Goal: Task Accomplishment & Management: Use online tool/utility

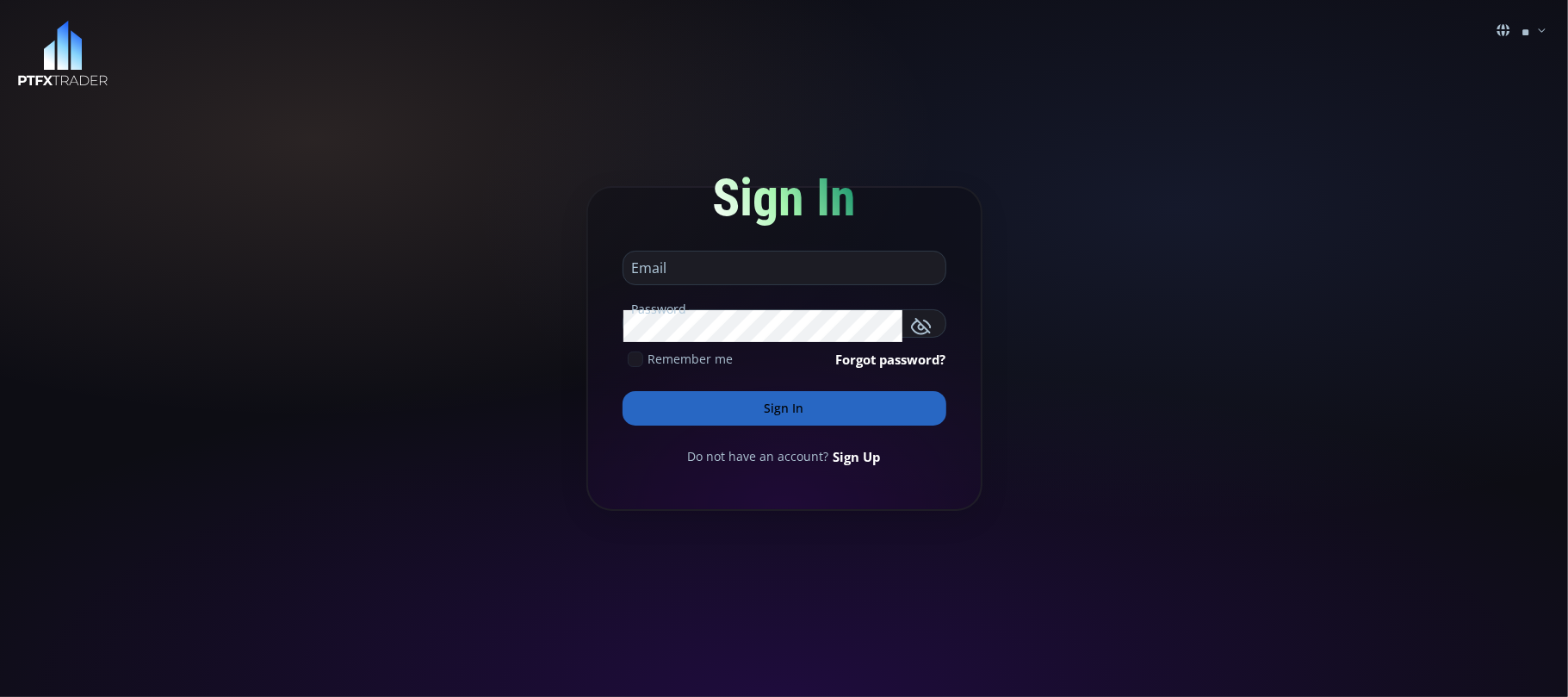
type input "**********"
click at [797, 266] on input "**********" at bounding box center [781, 274] width 313 height 22
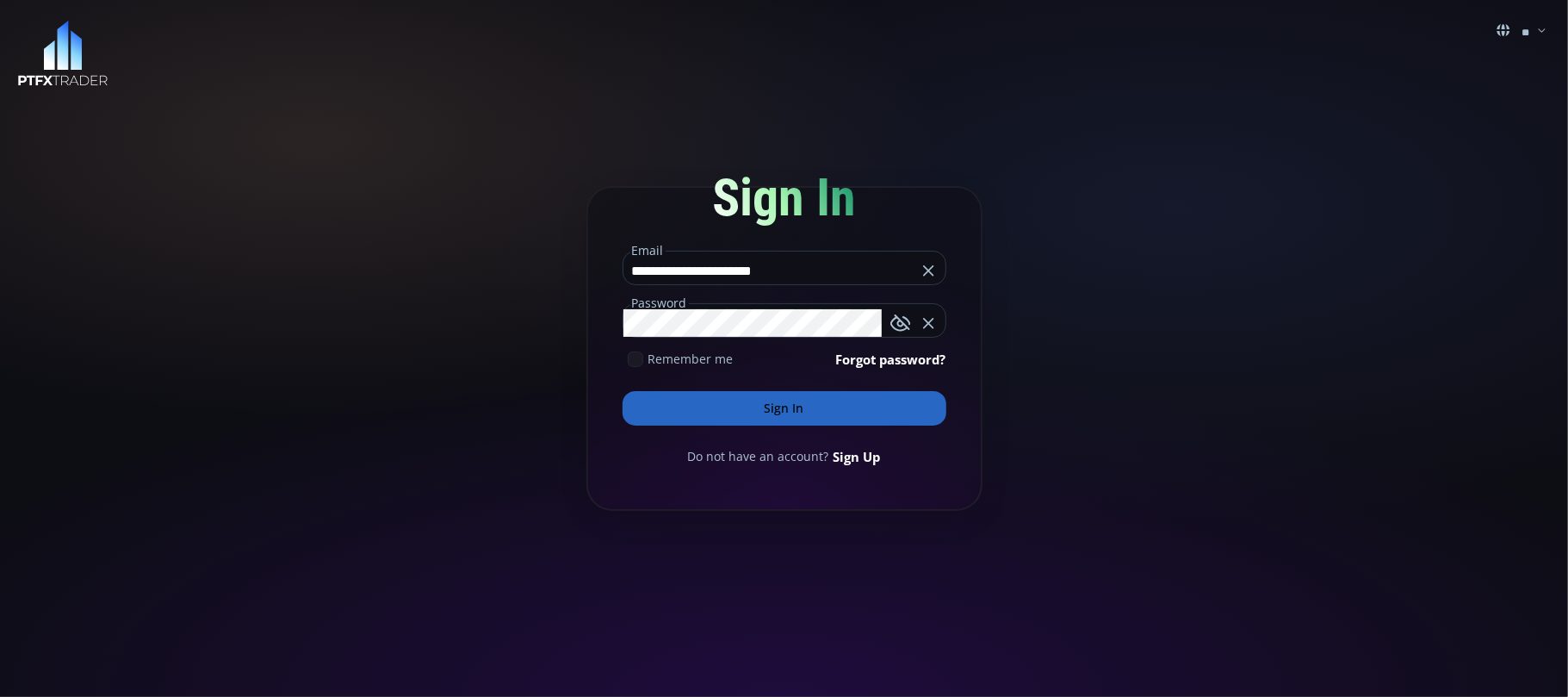
click at [795, 400] on button "Sign In" at bounding box center [784, 408] width 323 height 35
click at [797, 399] on button "Sign In" at bounding box center [784, 408] width 323 height 35
click at [779, 405] on button "Sign In" at bounding box center [784, 408] width 323 height 35
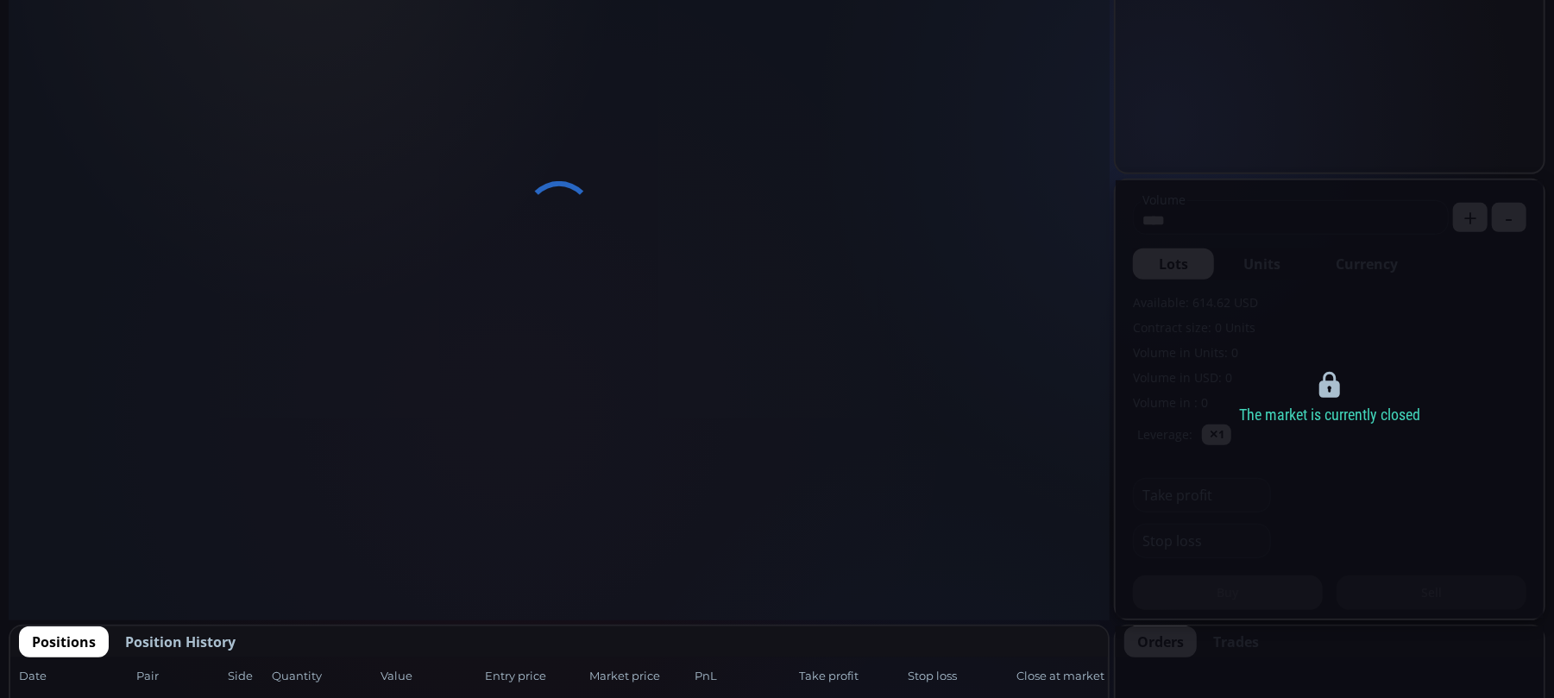
scroll to position [345, 0]
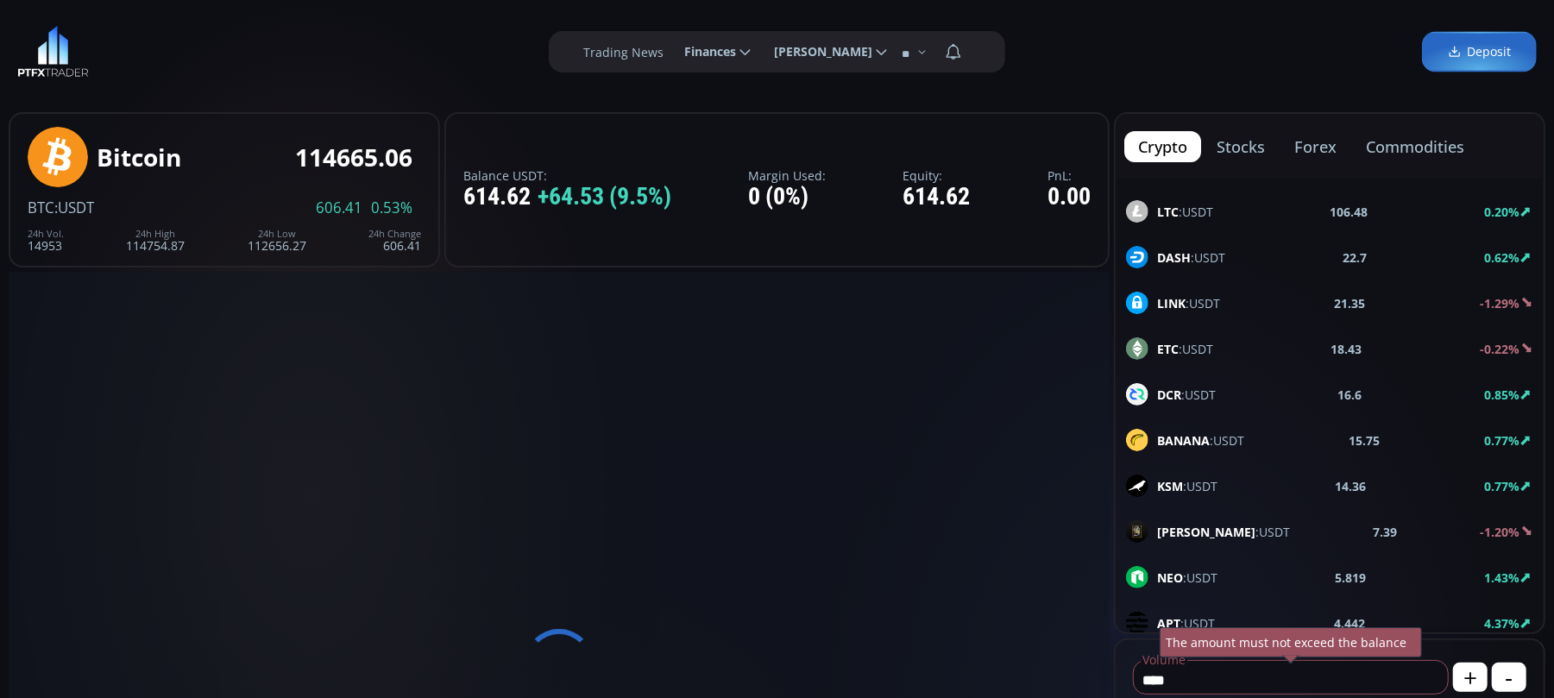
scroll to position [690, 0]
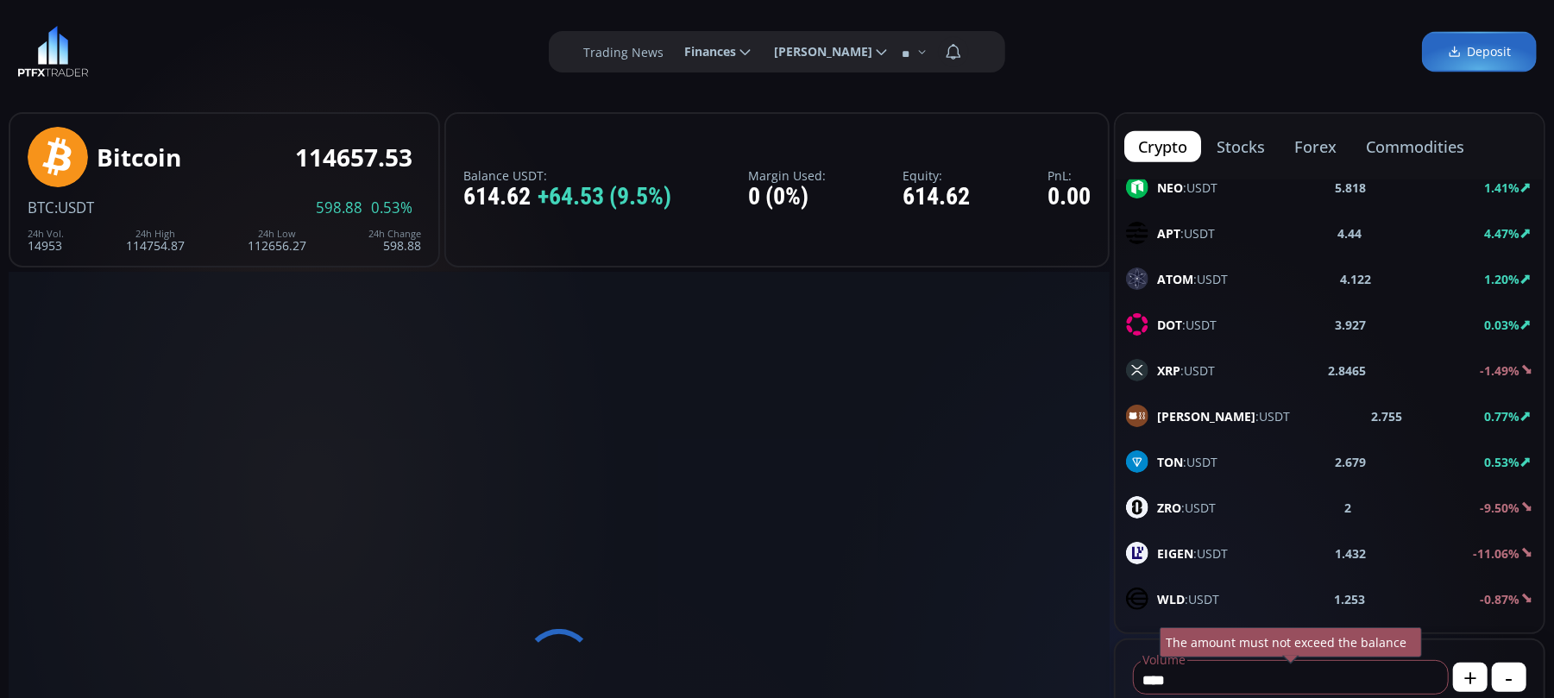
type input "********"
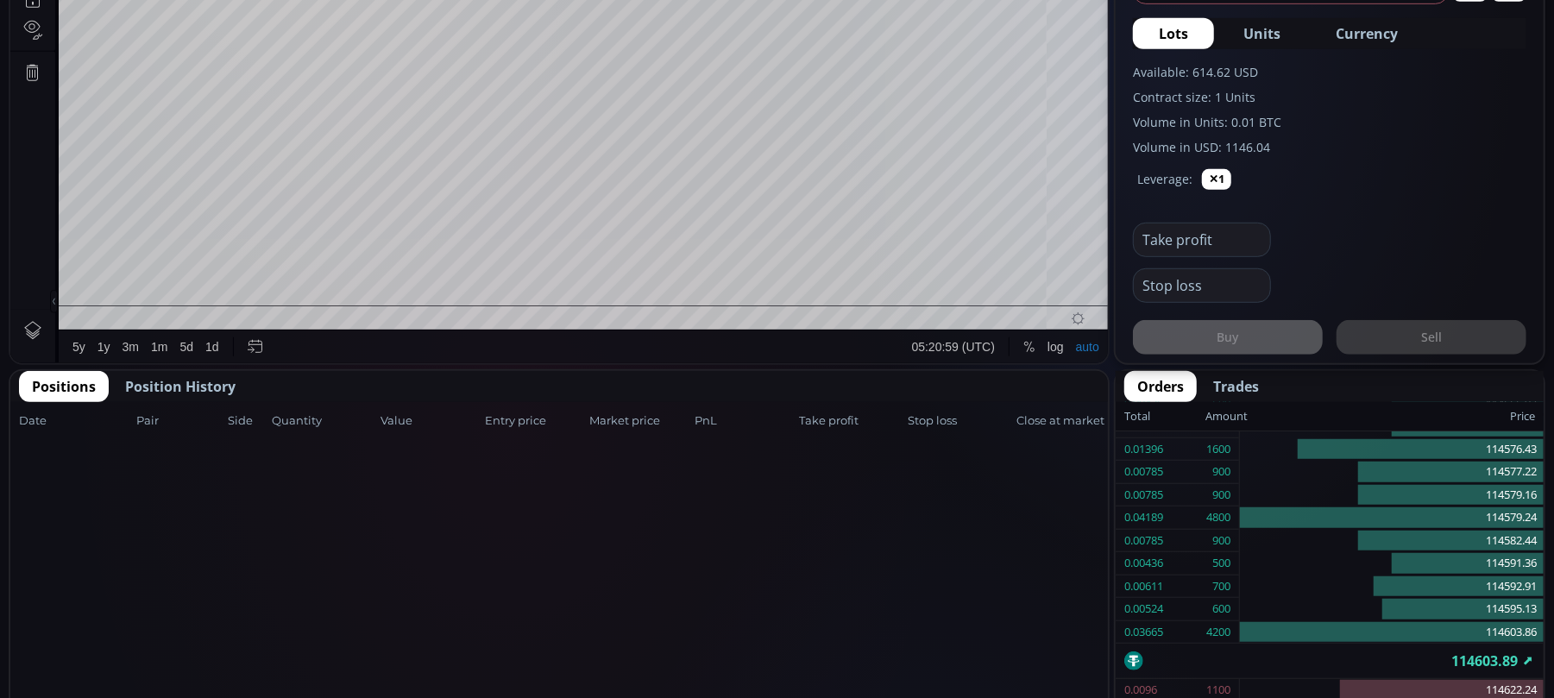
click at [205, 387] on span "Position History" at bounding box center [180, 386] width 110 height 21
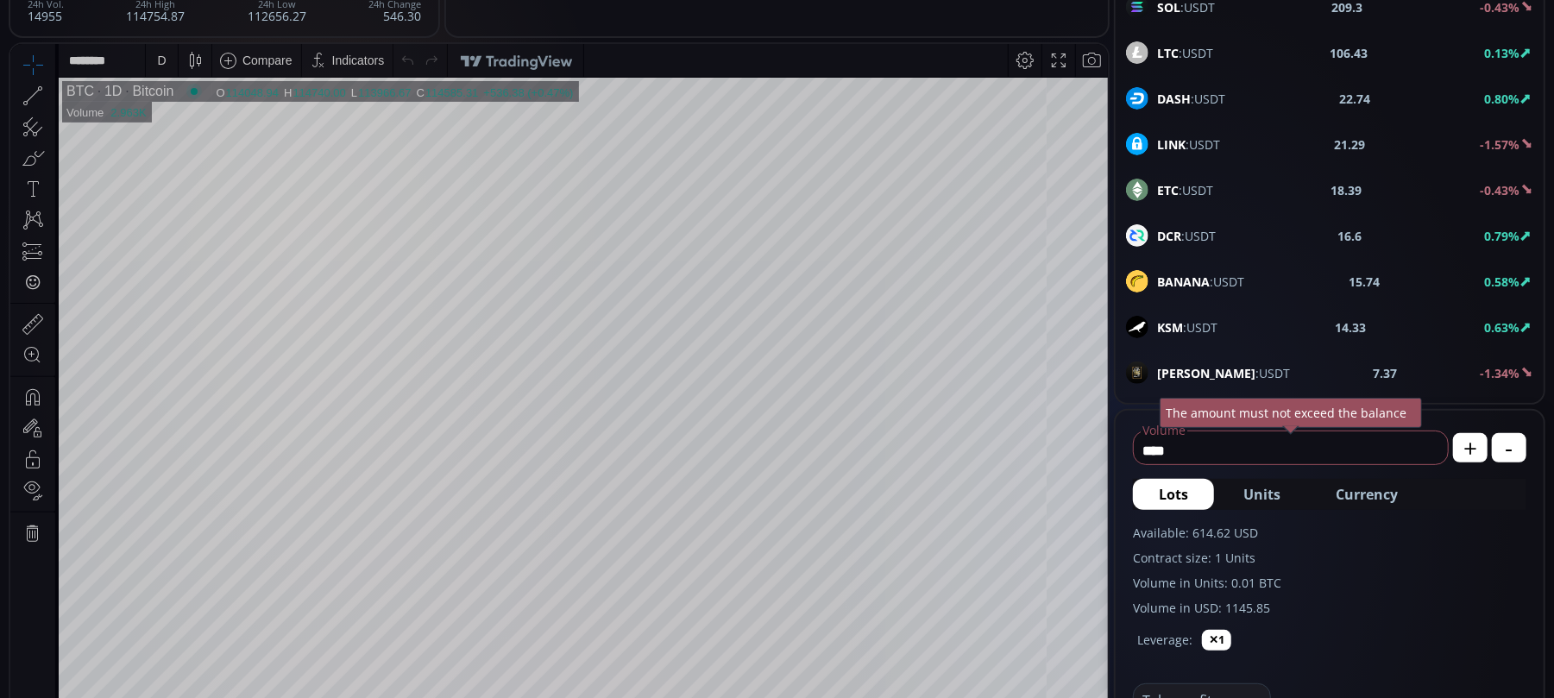
scroll to position [115, 0]
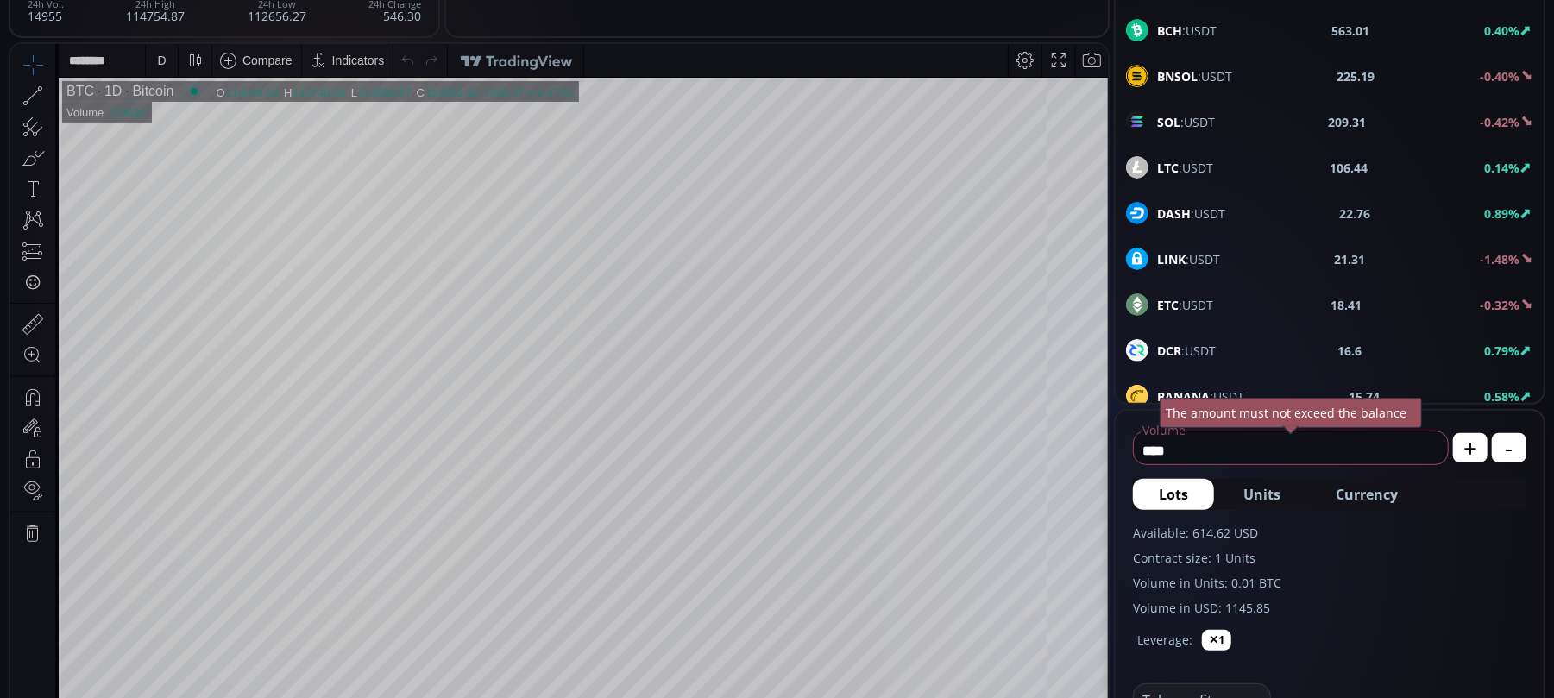
click at [1199, 173] on span "LTC :USDT" at bounding box center [1185, 168] width 56 height 18
click at [52, 97] on icon at bounding box center [50, 95] width 3 height 6
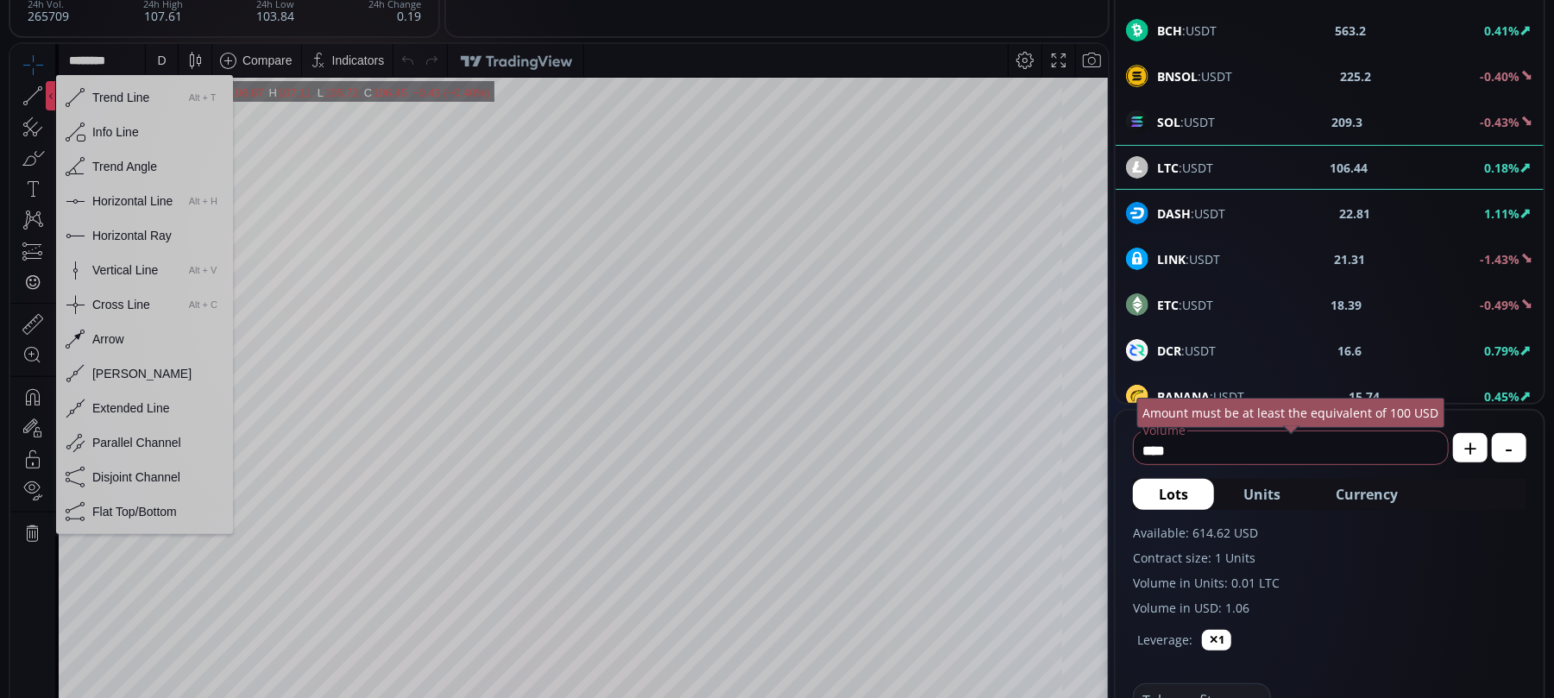
click at [116, 204] on div "Horizontal Line" at bounding box center [132, 200] width 80 height 14
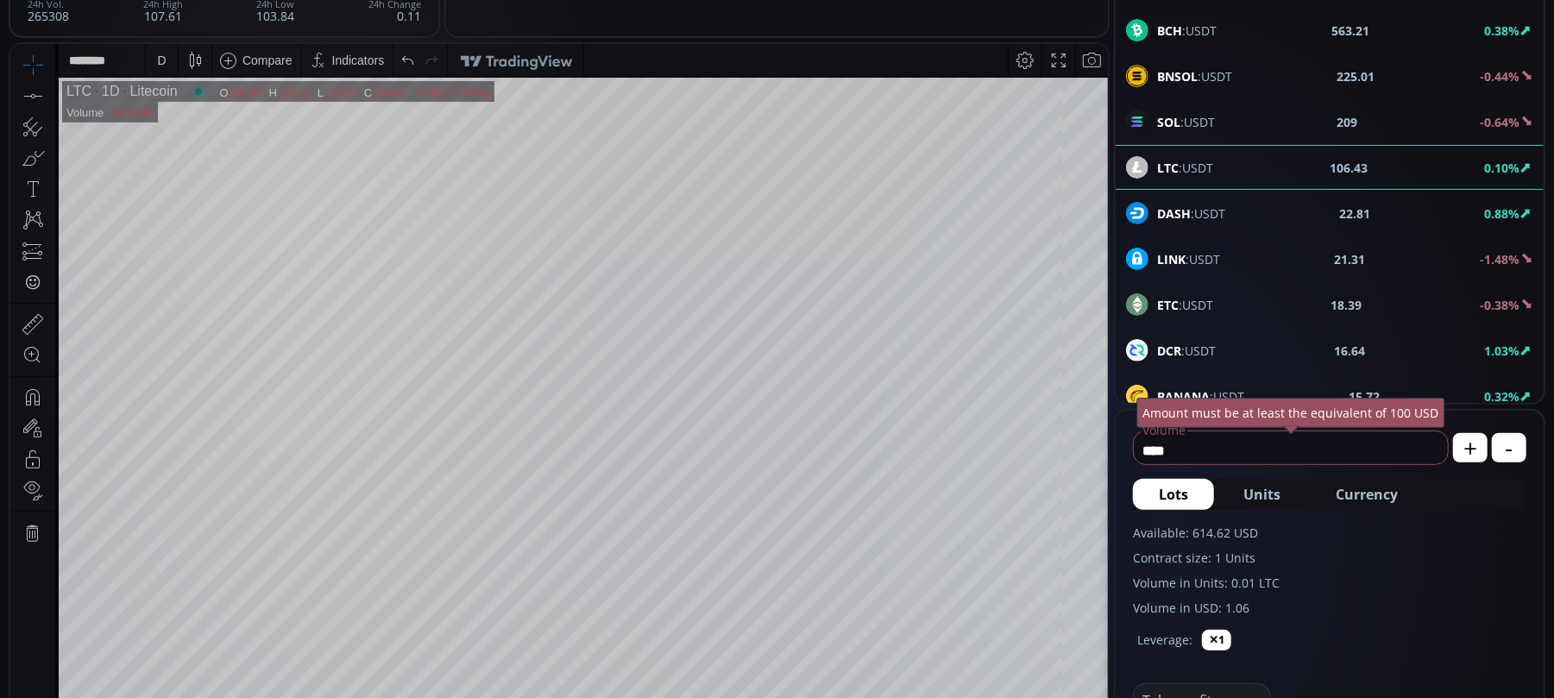
click at [159, 56] on div "D" at bounding box center [161, 60] width 9 height 14
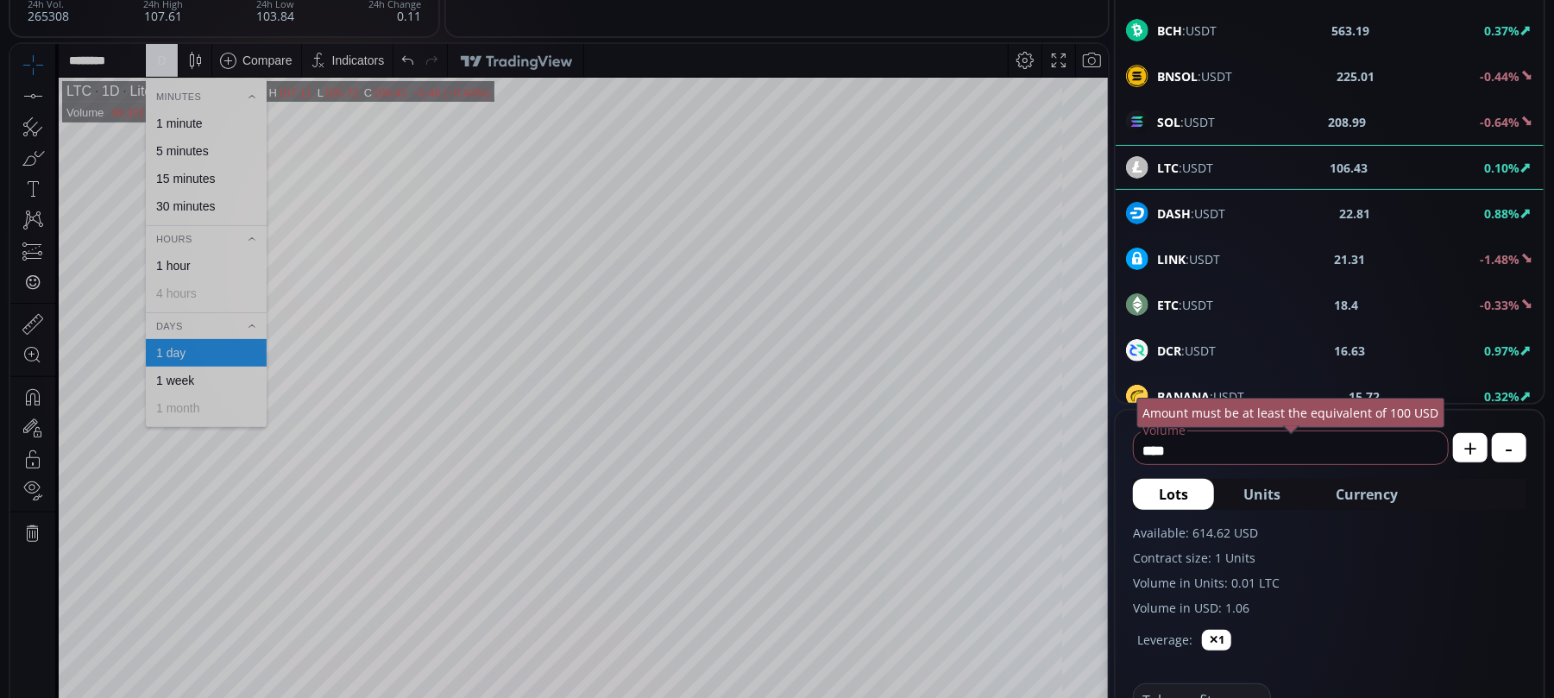
click at [192, 268] on div "1 hour" at bounding box center [205, 265] width 105 height 14
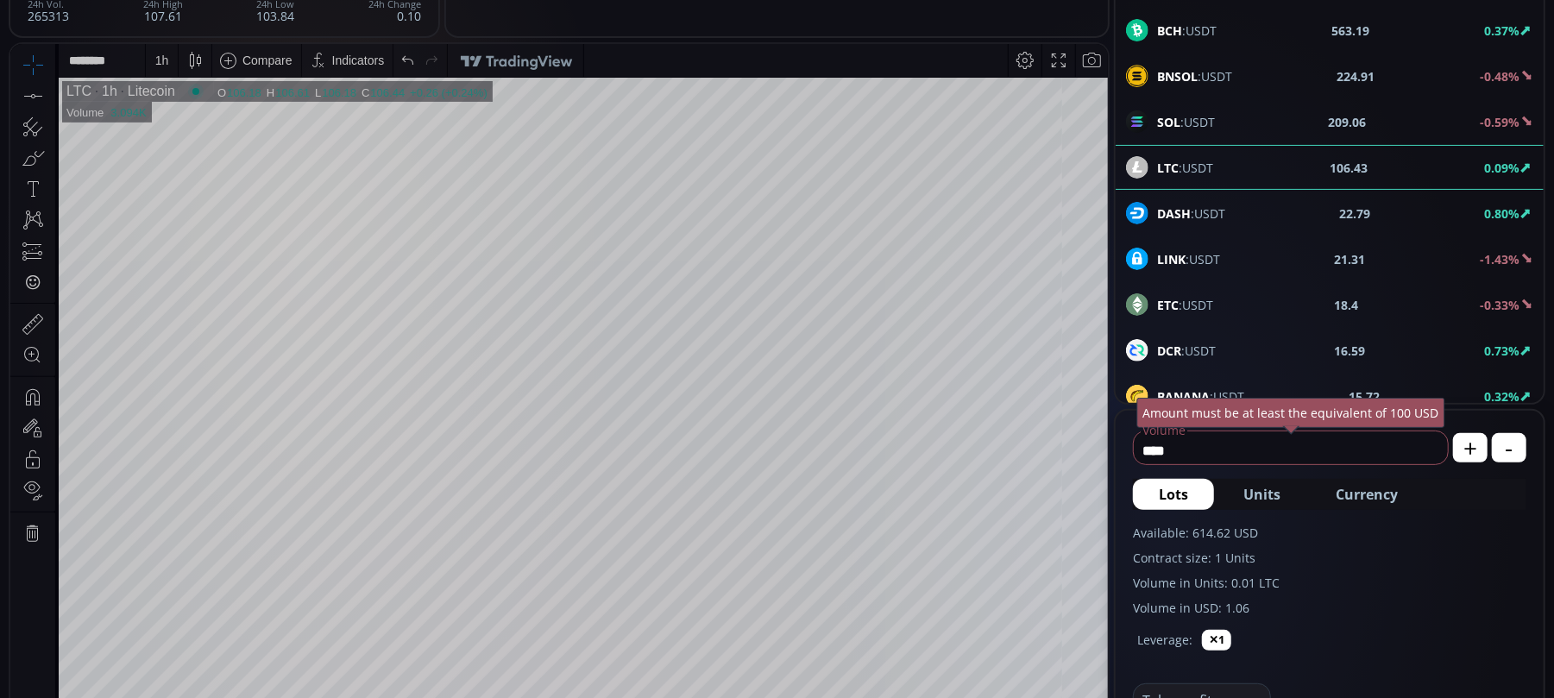
click at [161, 55] on div "1 h" at bounding box center [162, 60] width 14 height 14
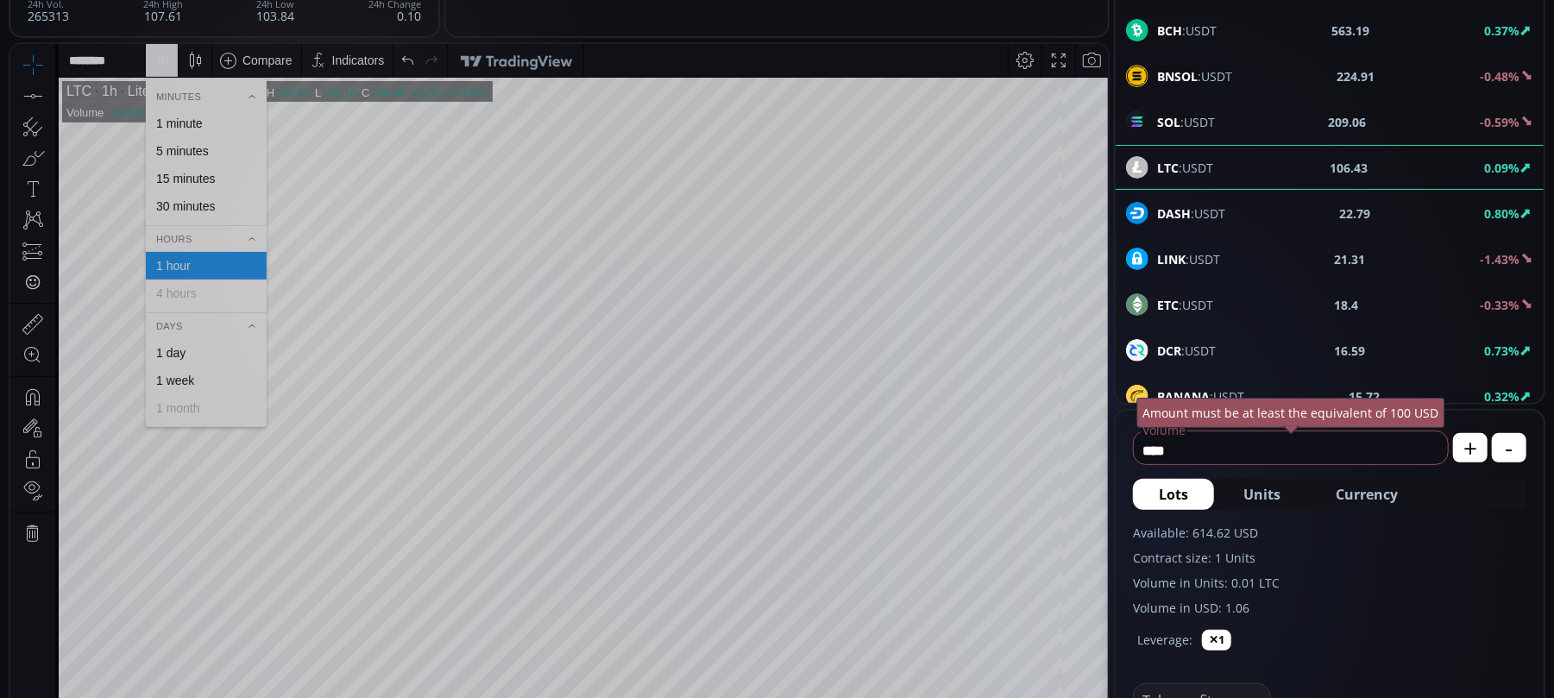
click at [197, 201] on div "30 minutes" at bounding box center [185, 205] width 59 height 14
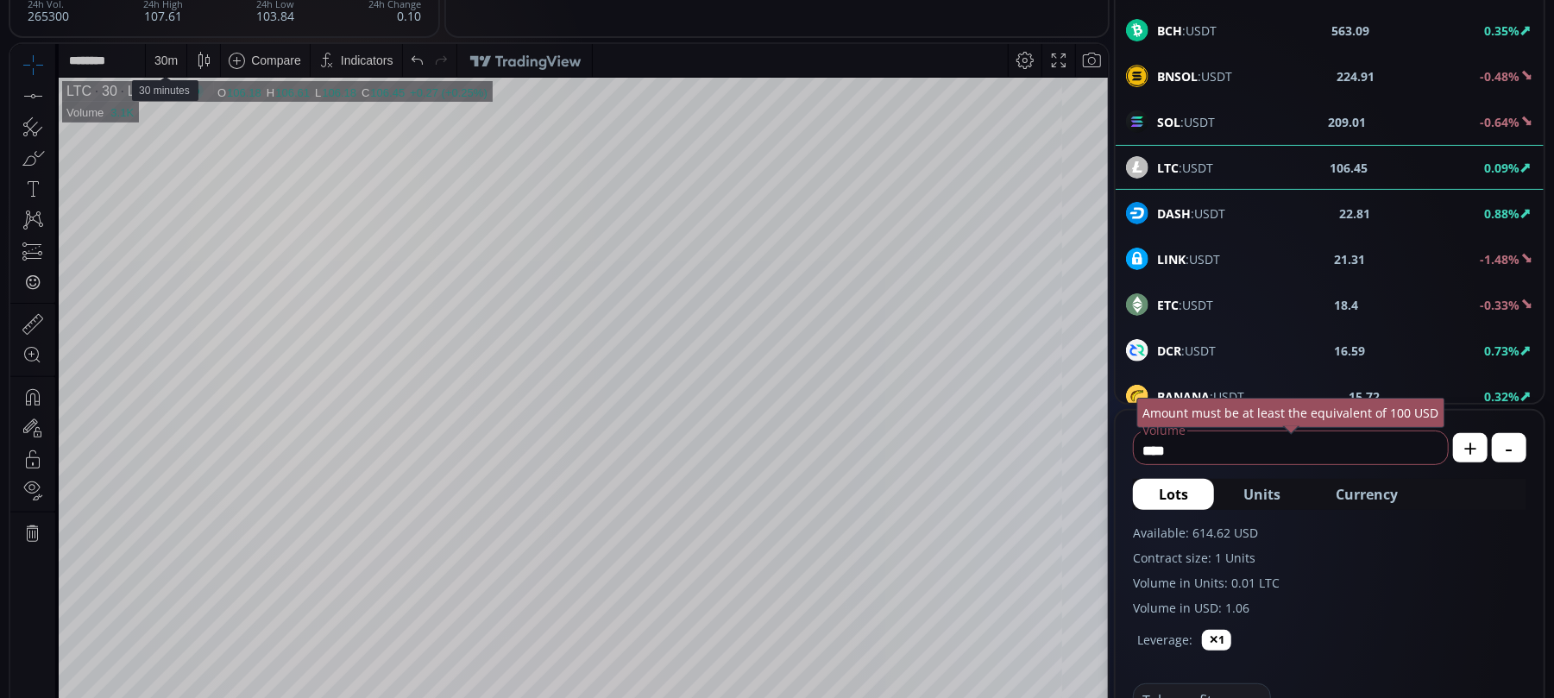
click at [159, 62] on div "30 m" at bounding box center [165, 60] width 23 height 14
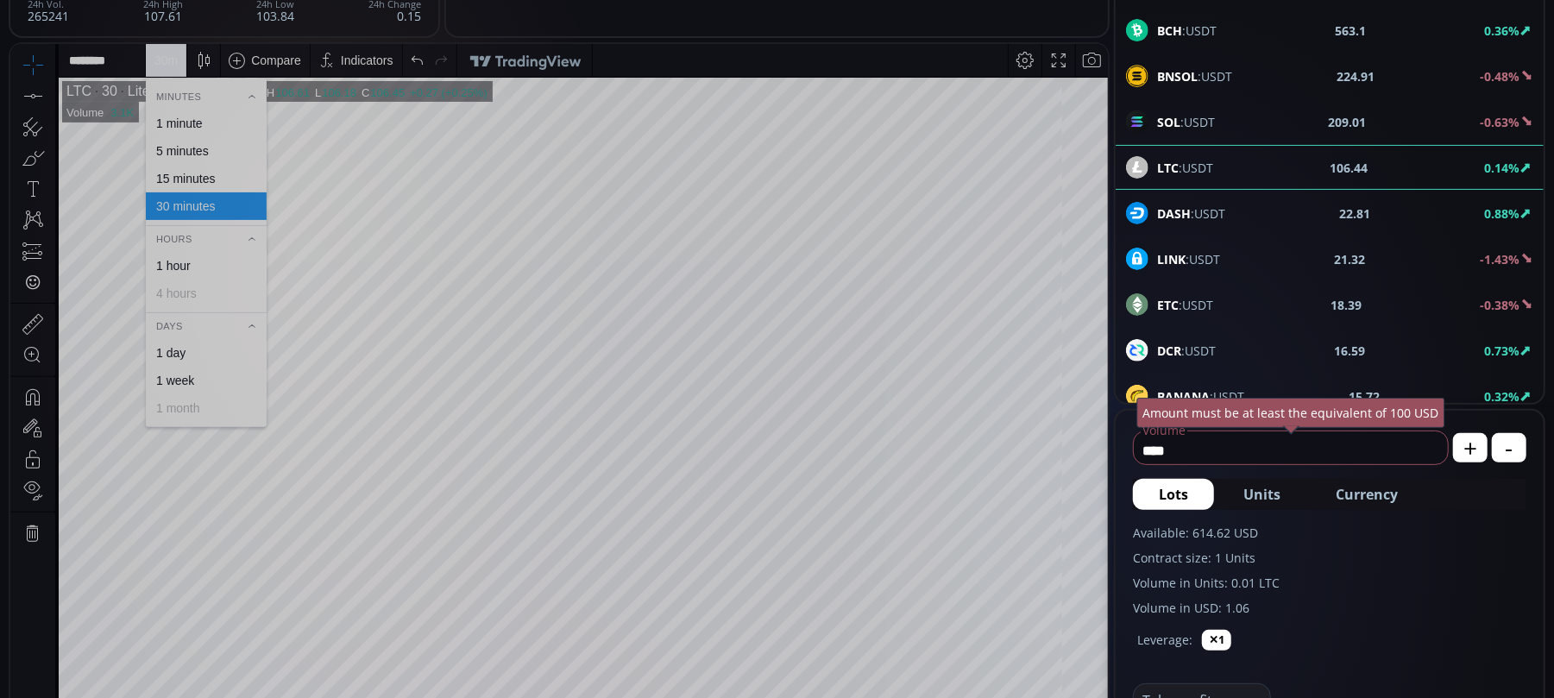
click at [169, 173] on div "15 minutes" at bounding box center [185, 178] width 59 height 14
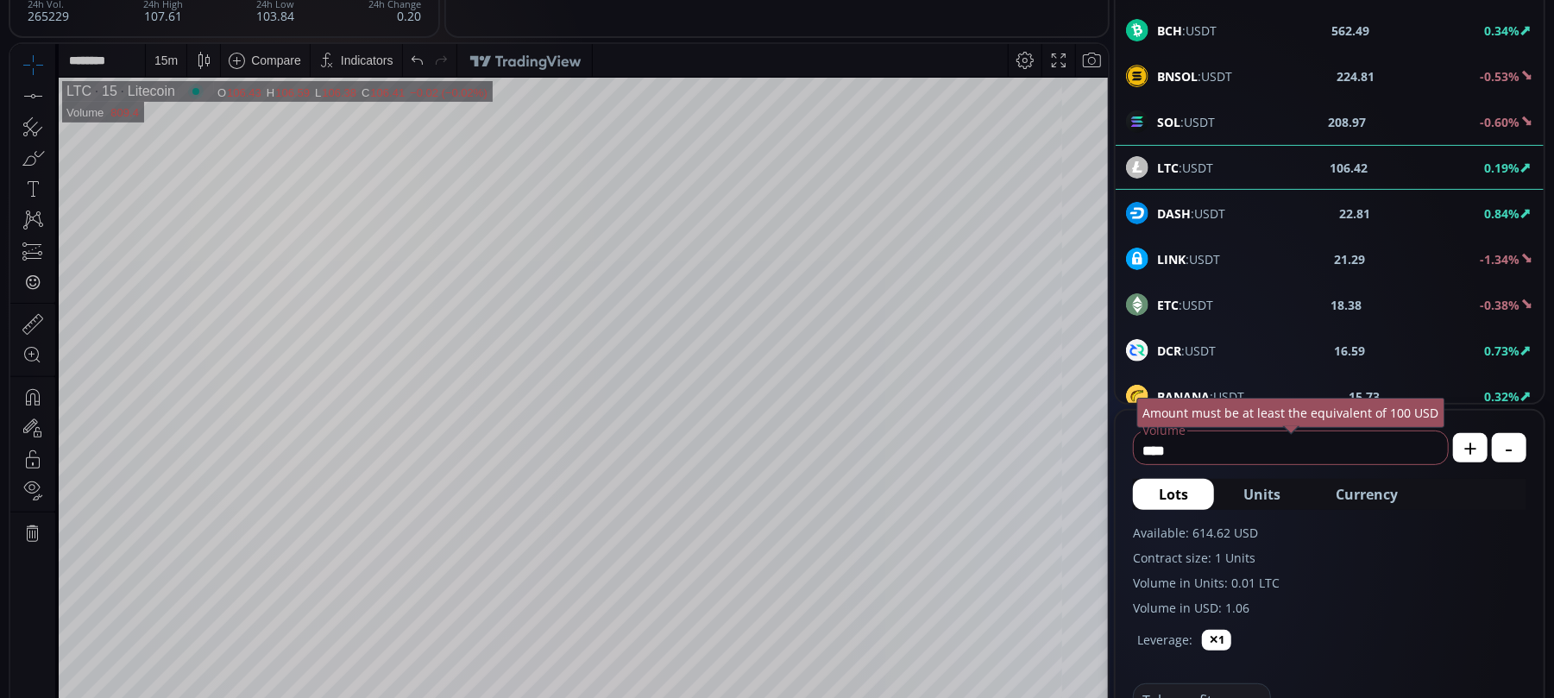
click at [175, 51] on div "15 m" at bounding box center [165, 59] width 23 height 33
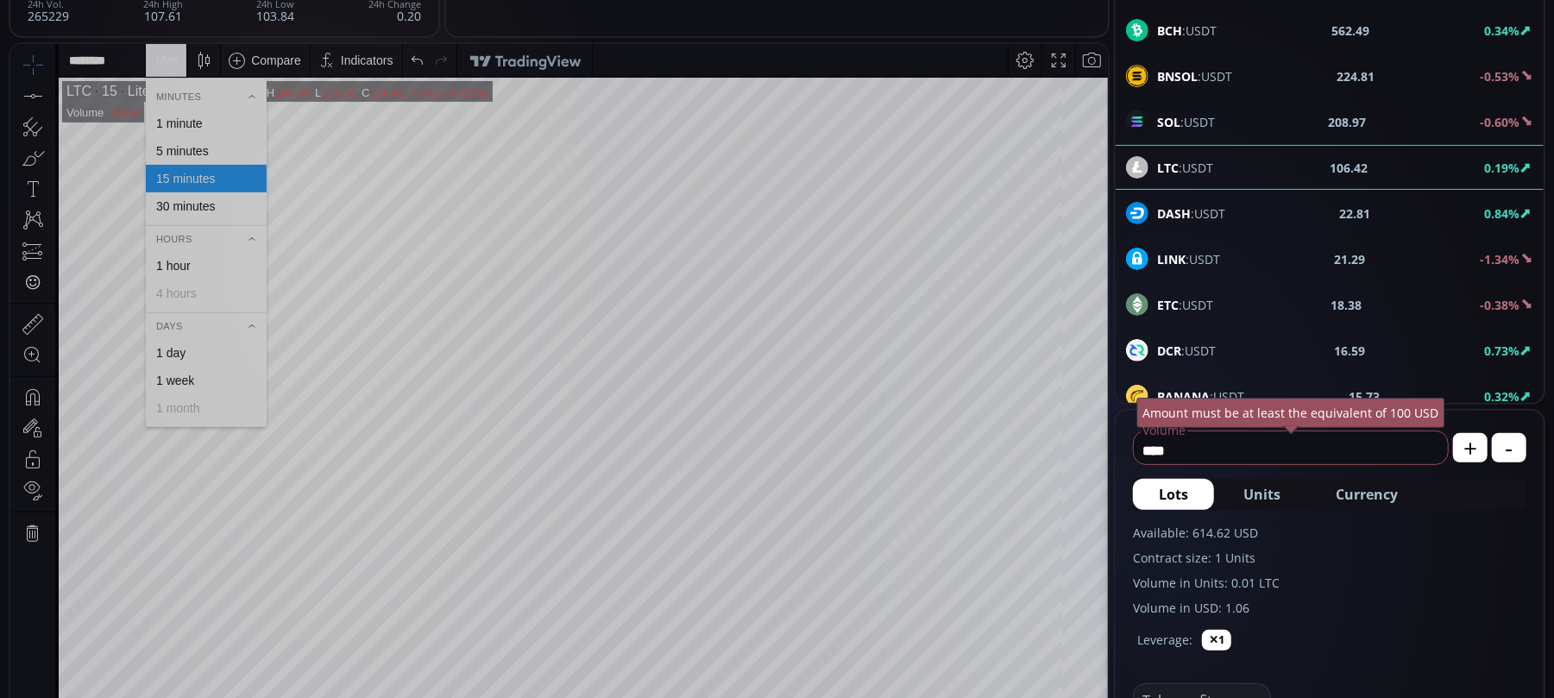
click at [198, 149] on div "5 minutes" at bounding box center [182, 150] width 53 height 14
